Goal: Information Seeking & Learning: Learn about a topic

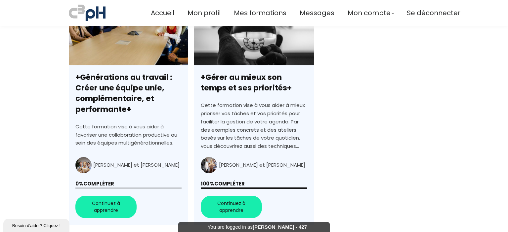
click at [114, 205] on link "+Générations au travail : Créer une équipe unie, complémentaire, et performante+" at bounding box center [128, 111] width 119 height 227
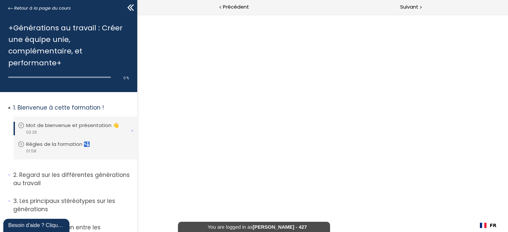
click at [85, 125] on p "Mot de bienvenue et présentation 👋" at bounding box center [77, 125] width 103 height 7
click at [74, 139] on li "Vous devez avoir terminé l'unité (Règles de la formation 🛂) pour pouvoir contin…" at bounding box center [76, 148] width 124 height 24
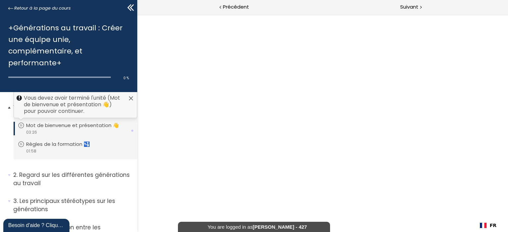
click at [78, 123] on p "Mot de bienvenue et présentation 👋" at bounding box center [77, 125] width 103 height 7
click at [102, 127] on p "Mot de bienvenue et présentation 👋" at bounding box center [77, 125] width 103 height 7
click at [98, 121] on li "Vous devez avoir terminé l'unité (Mot de bienvenue et présentation 👋) pour pouv…" at bounding box center [76, 129] width 124 height 24
click at [128, 97] on div at bounding box center [130, 98] width 5 height 5
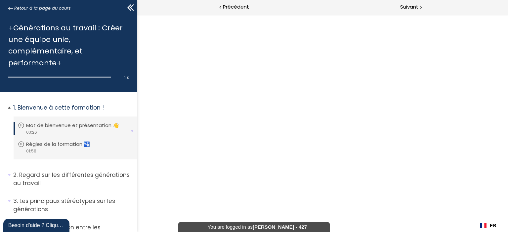
click at [92, 121] on li "Vous devez avoir terminé l'unité (Mot de bienvenue et présentation 👋) pour pouv…" at bounding box center [76, 129] width 124 height 24
click at [90, 124] on p "Mot de bienvenue et présentation 👋" at bounding box center [77, 125] width 103 height 7
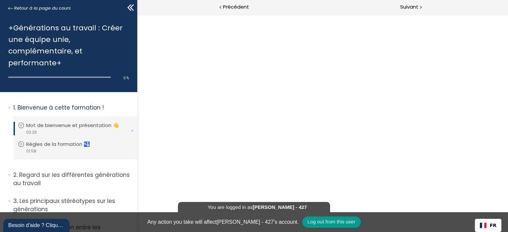
click at [211, 223] on div "You are logged in as Jacynthe Sylvain - 427 Any action you take will affect Jac…" at bounding box center [254, 223] width 508 height 20
click at [357, 221] on div "Log out from this user" at bounding box center [331, 222] width 59 height 11
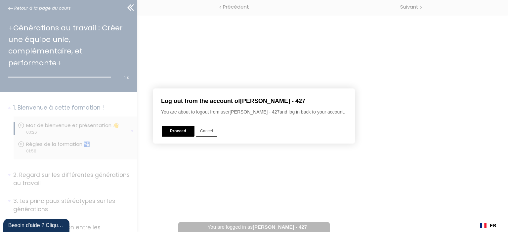
click at [165, 133] on button "Proceed" at bounding box center [178, 131] width 33 height 11
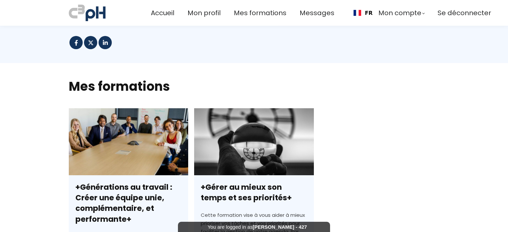
scroll to position [165, 0]
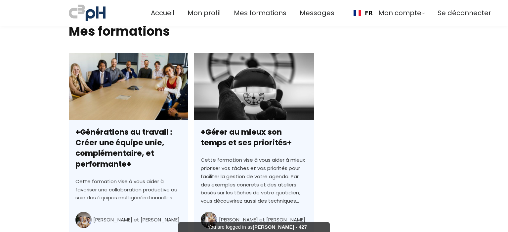
click at [110, 147] on link "+Générations au travail : Créer une équipe unie, complémentaire, et performante+" at bounding box center [128, 166] width 119 height 227
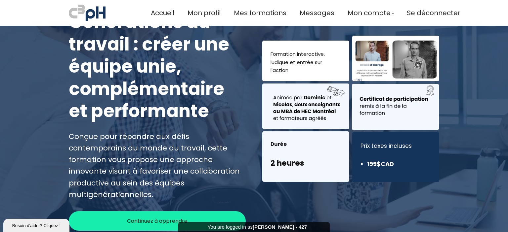
click at [162, 217] on span "Continuez à apprendre" at bounding box center [157, 221] width 60 height 8
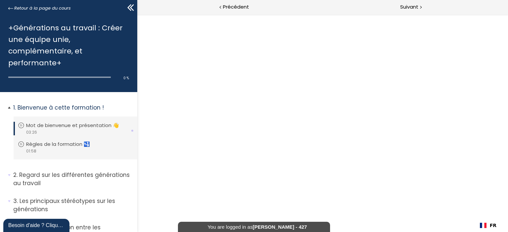
click at [87, 122] on p "Mot de bienvenue et présentation 👋" at bounding box center [77, 125] width 103 height 7
click at [49, 9] on span "Retour à la page du cours" at bounding box center [42, 8] width 57 height 7
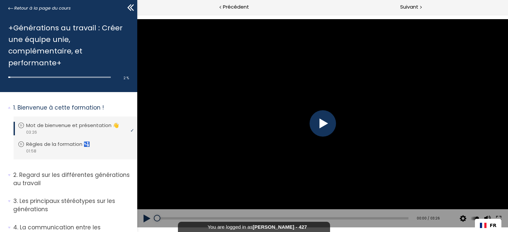
click at [318, 123] on div at bounding box center [322, 123] width 26 height 26
drag, startPoint x: 159, startPoint y: 218, endPoint x: 144, endPoint y: 219, distance: 14.9
click at [144, 219] on div "Add chapter 00:02 00:02 / 03:26 Subtitles None Auto 4k 1080p 720p 540p 360p 224…" at bounding box center [322, 219] width 371 height 19
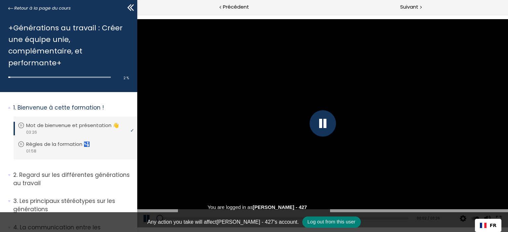
click at [313, 222] on span "Log out from this user" at bounding box center [331, 222] width 48 height 6
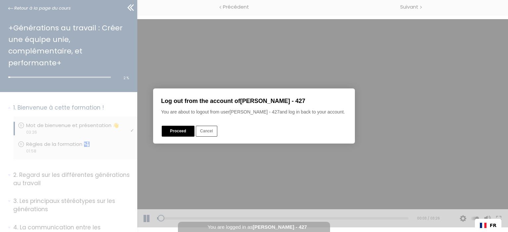
click at [186, 132] on button "Proceed" at bounding box center [178, 131] width 33 height 11
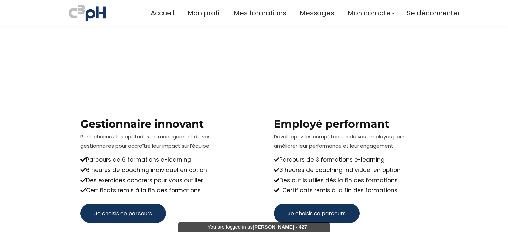
scroll to position [300, 0]
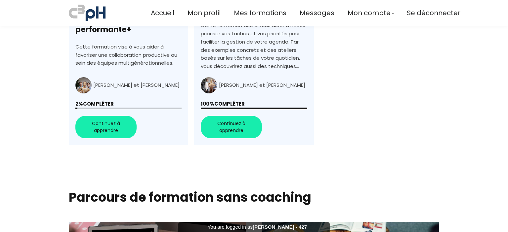
click at [128, 145] on link "+Générations au travail : Créer une équipe unie, complémentaire, et performante+" at bounding box center [128, 31] width 119 height 227
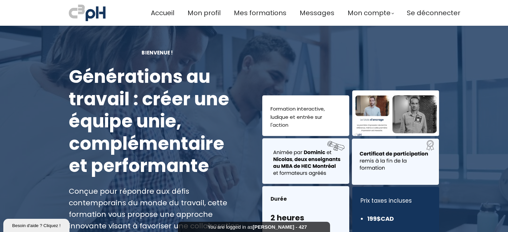
scroll to position [165, 0]
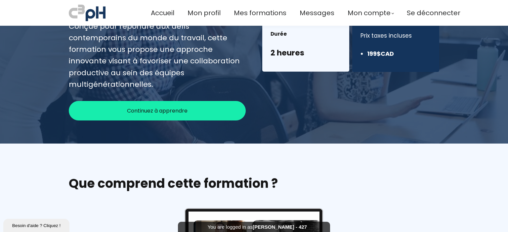
click at [161, 107] on span "Continuez à apprendre" at bounding box center [157, 111] width 60 height 8
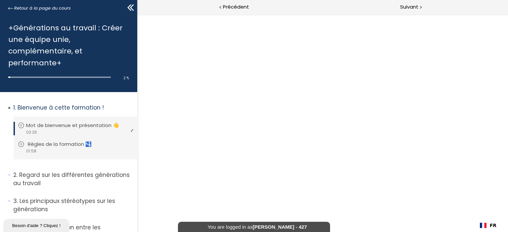
click at [50, 146] on p "Règles de la formation 🛂" at bounding box center [65, 144] width 74 height 7
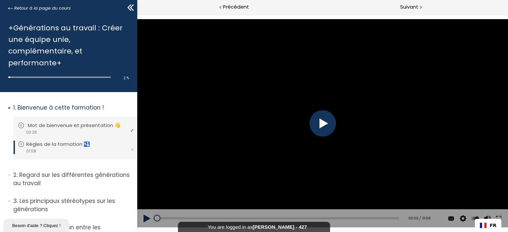
click at [48, 131] on div "video 03:26" at bounding box center [74, 132] width 113 height 6
click at [323, 129] on div at bounding box center [322, 123] width 26 height 26
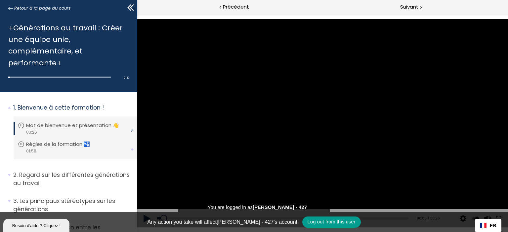
click at [223, 230] on div "You are logged in as [PERSON_NAME] - 427 Any action you take will affect [PERSO…" at bounding box center [254, 223] width 508 height 20
click at [313, 226] on div "Log out from this user" at bounding box center [331, 222] width 59 height 11
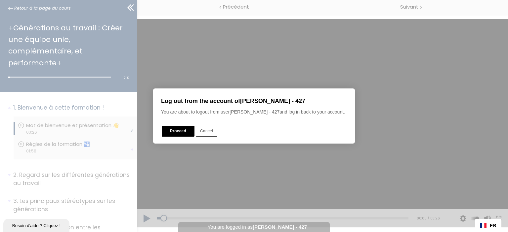
click at [180, 129] on button "Proceed" at bounding box center [178, 131] width 33 height 11
